Goal: Find contact information: Find contact information

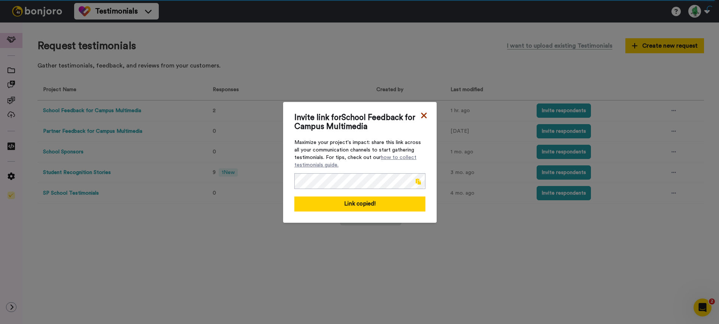
click at [423, 116] on icon at bounding box center [424, 115] width 6 height 6
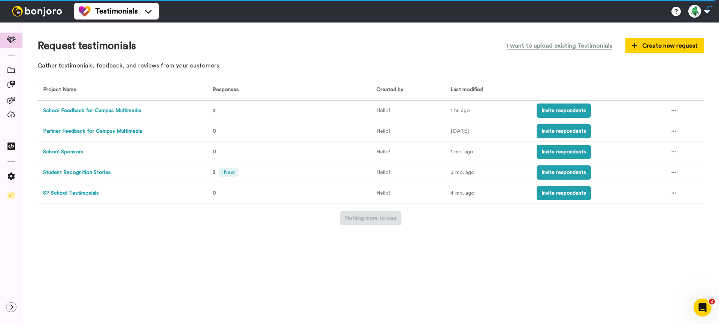
click at [64, 174] on button "Student Recognition Stories" at bounding box center [77, 173] width 68 height 8
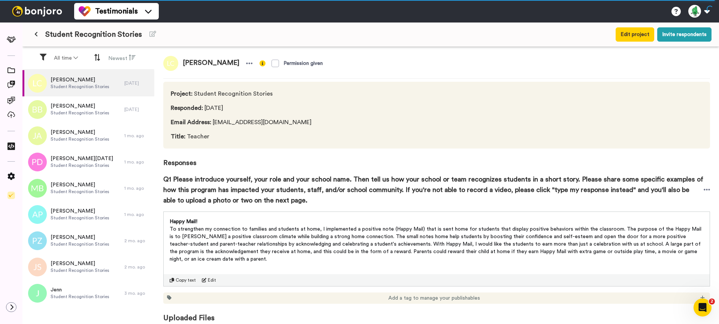
click at [226, 225] on p "To strengthen my connection to families and students at home, I implemented a p…" at bounding box center [437, 243] width 534 height 37
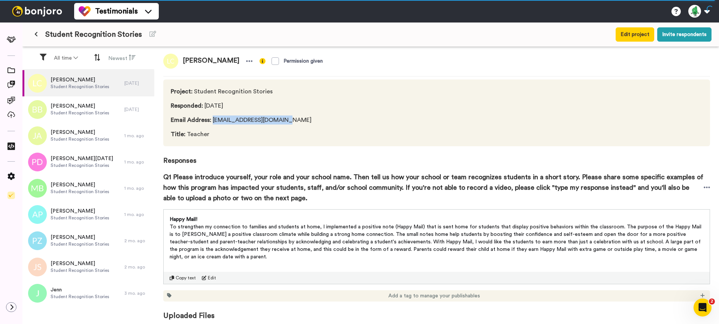
drag, startPoint x: 280, startPoint y: 121, endPoint x: 212, endPoint y: 123, distance: 67.1
click at [212, 123] on span "Email Address : [EMAIL_ADDRESS][DOMAIN_NAME]" at bounding box center [253, 119] width 164 height 9
copy span "[EMAIL_ADDRESS][DOMAIN_NAME]"
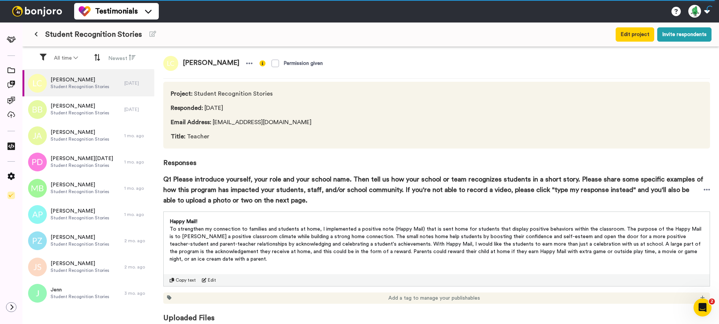
click at [293, 241] on span "To strengthen my connection to families and students at home, I implemented a p…" at bounding box center [437, 243] width 534 height 35
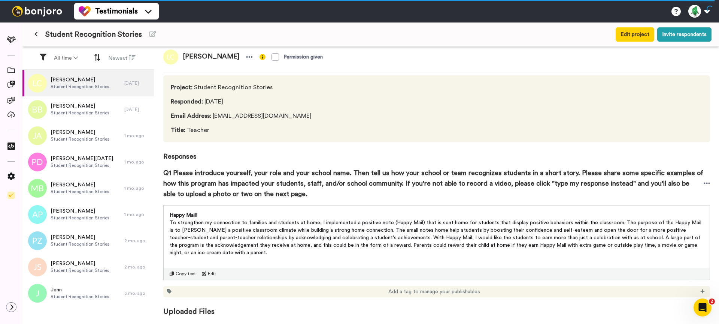
click at [307, 226] on span "To strengthen my connection to families and students at home, I implemented a p…" at bounding box center [437, 237] width 534 height 35
drag, startPoint x: 277, startPoint y: 117, endPoint x: 213, endPoint y: 117, distance: 64.1
click at [213, 117] on span "Email Address : [EMAIL_ADDRESS][DOMAIN_NAME]" at bounding box center [253, 115] width 164 height 9
copy span "[EMAIL_ADDRESS][DOMAIN_NAME]"
